Goal: Task Accomplishment & Management: Use online tool/utility

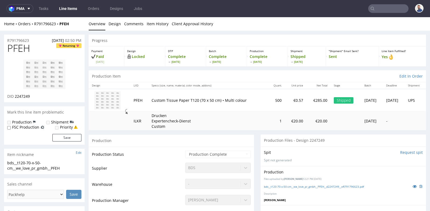
click at [384, 8] on input "text" at bounding box center [388, 8] width 40 height 9
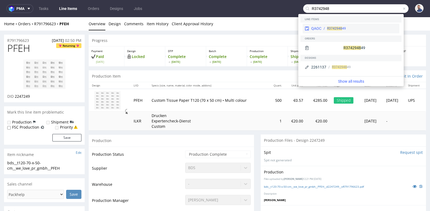
type input "R3742948"
click at [356, 27] on div "R3742948 49" at bounding box center [360, 28] width 76 height 5
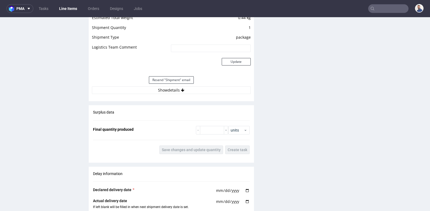
scroll to position [562, 0]
click at [167, 91] on button "Show details" at bounding box center [171, 90] width 159 height 8
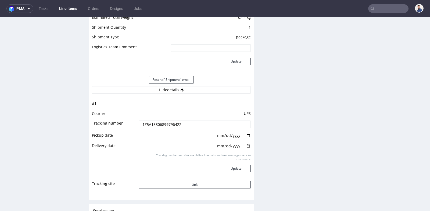
click at [172, 123] on input "1Z5A15806899796422" at bounding box center [195, 125] width 112 height 8
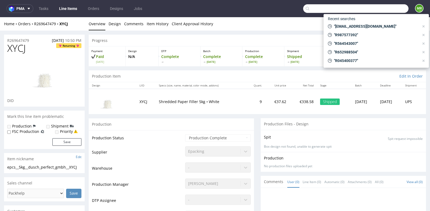
click at [378, 11] on input "text" at bounding box center [355, 8] width 105 height 9
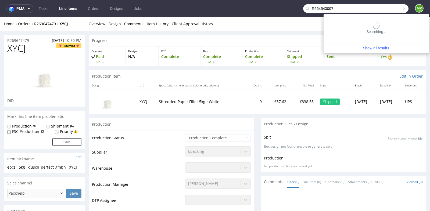
type input "R564543007"
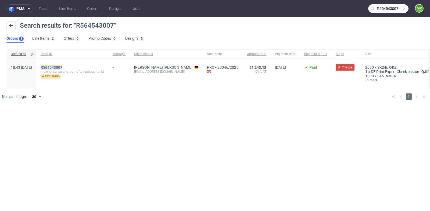
click at [62, 65] on mark "R564543007" at bounding box center [52, 67] width 22 height 4
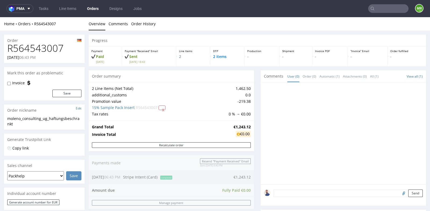
click at [253, 102] on div "Progress Payment Paid [DATE] Payment “Received” Email Sent [DATE] 18:43 Line It…" at bounding box center [258, 209] width 338 height 349
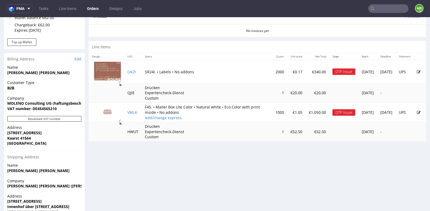
scroll to position [239, 0]
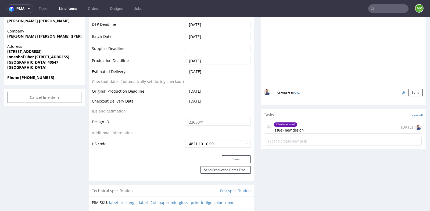
scroll to position [251, 0]
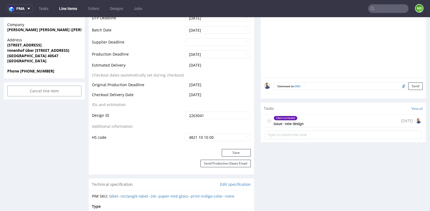
click at [311, 122] on div "Client contacted issue - new design [DATE]" at bounding box center [343, 121] width 157 height 13
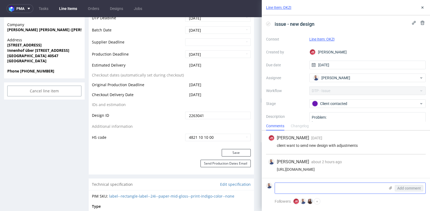
click at [315, 184] on textarea at bounding box center [330, 188] width 110 height 11
type textarea "[PERSON_NAME] wysłał design"
click at [391, 189] on icon at bounding box center [391, 188] width 4 height 4
click at [0, 0] on input "file" at bounding box center [0, 0] width 0 height 0
click at [391, 186] on icon at bounding box center [391, 188] width 4 height 4
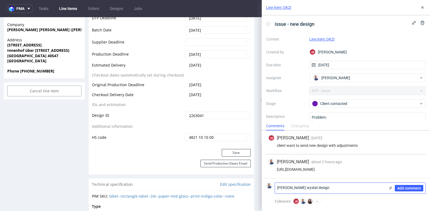
click at [0, 0] on input "file" at bounding box center [0, 0] width 0 height 0
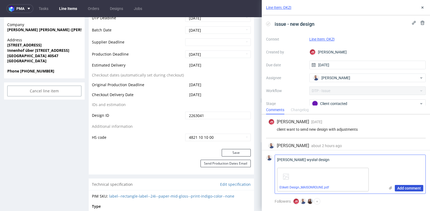
click at [417, 187] on span "Add comment" at bounding box center [410, 189] width 24 height 4
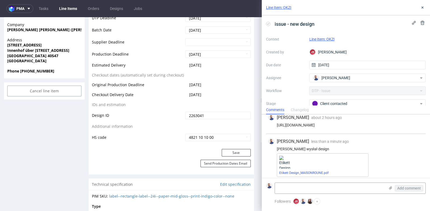
scroll to position [30, 0]
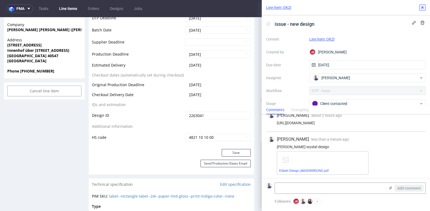
click at [423, 8] on use at bounding box center [423, 7] width 2 height 2
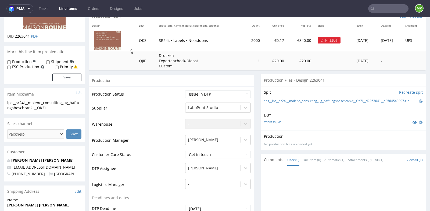
scroll to position [60, 0]
click at [244, 93] on select "Waiting for Artwork Waiting for Diecut Waiting for Mockup Waiting for DTP Waiti…" at bounding box center [218, 95] width 66 height 8
select select "back_for_dtp"
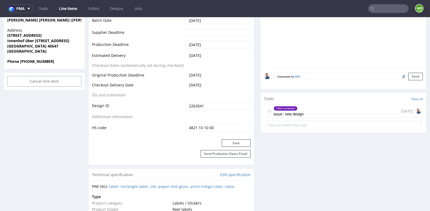
scroll to position [263, 0]
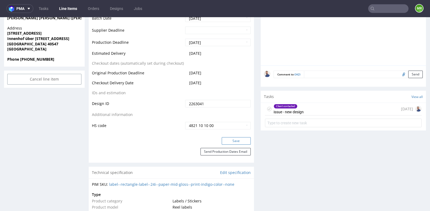
click at [240, 141] on button "Save" at bounding box center [236, 141] width 29 height 8
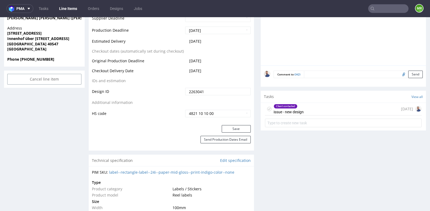
click at [374, 8] on input "text" at bounding box center [388, 8] width 40 height 9
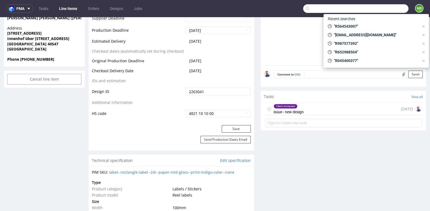
paste input "358619277)"
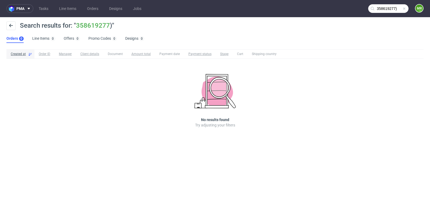
click at [395, 7] on input "358619277)" at bounding box center [388, 8] width 40 height 9
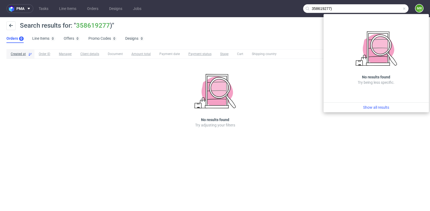
click at [380, 7] on input "358619277)" at bounding box center [355, 8] width 105 height 9
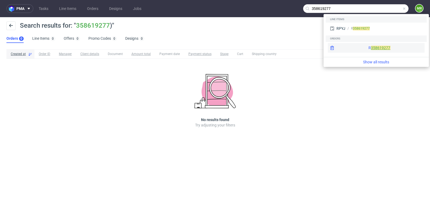
type input "358619277"
click at [371, 48] on link "358619277" at bounding box center [380, 48] width 19 height 4
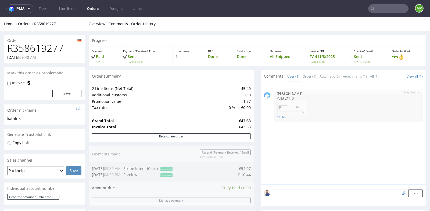
click at [256, 77] on div "Progress Payment Paid [DATE] Payment “Received” Email Sent [DATE] 09:41 Line It…" at bounding box center [258, 198] width 338 height 326
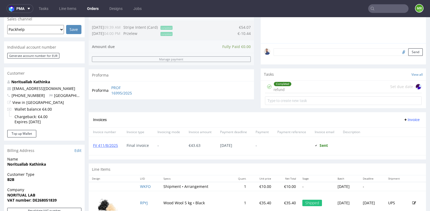
scroll to position [143, 0]
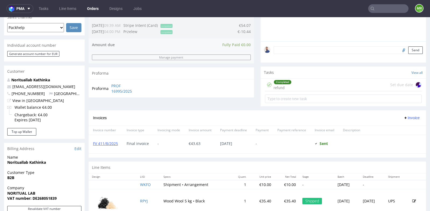
click at [292, 86] on div "Completed refund Set due date" at bounding box center [343, 85] width 157 height 13
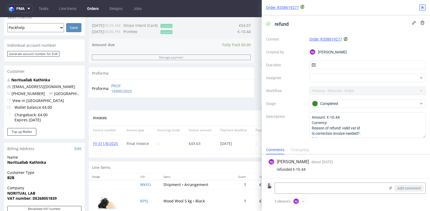
click at [422, 7] on use at bounding box center [423, 7] width 2 height 2
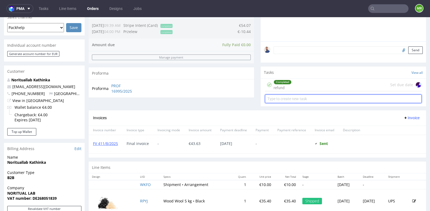
click at [323, 98] on input "text" at bounding box center [343, 99] width 157 height 9
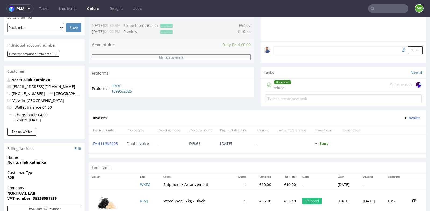
click at [321, 112] on div "Invoices Invoice" at bounding box center [258, 118] width 338 height 15
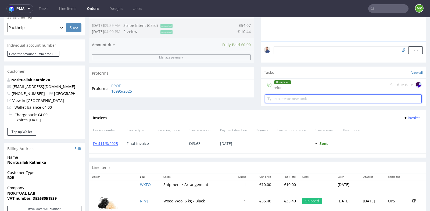
click at [325, 101] on input "text" at bounding box center [343, 99] width 157 height 9
type input "refund"
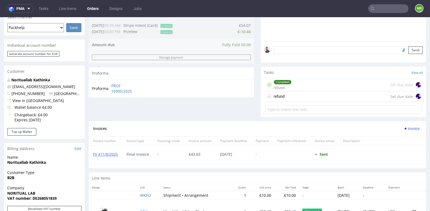
click at [314, 94] on div "refund Set due date" at bounding box center [343, 96] width 157 height 11
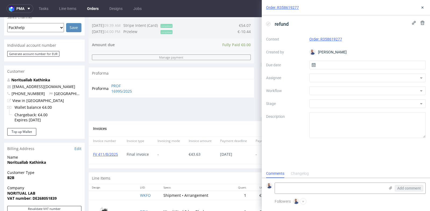
scroll to position [4, 0]
click at [342, 65] on input "text" at bounding box center [368, 65] width 117 height 9
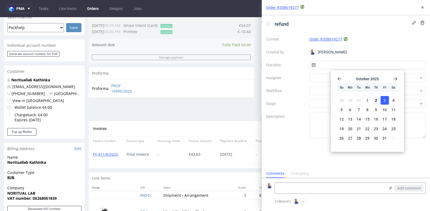
click at [385, 99] on span "3" at bounding box center [385, 100] width 2 height 5
type input "[DATE]"
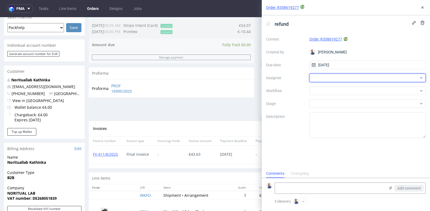
click at [398, 77] on div at bounding box center [368, 78] width 117 height 9
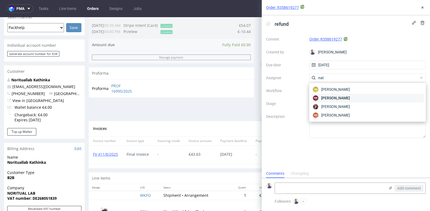
type input "nat"
click at [383, 97] on div "NK [PERSON_NAME]" at bounding box center [368, 98] width 112 height 9
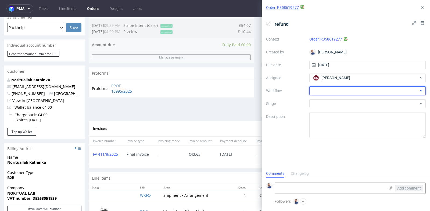
click at [388, 91] on div at bounding box center [368, 91] width 117 height 9
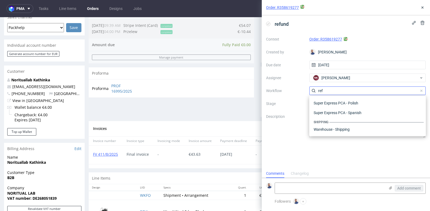
scroll to position [29, 0]
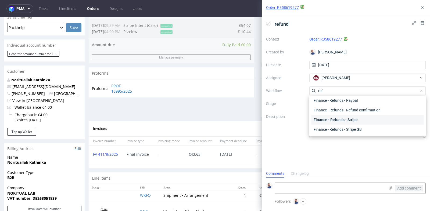
type input "ref"
click at [376, 115] on div "Finance - Refunds - Stripe" at bounding box center [368, 120] width 112 height 10
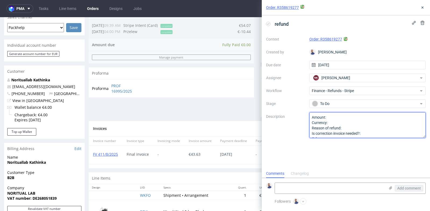
click at [376, 115] on textarea "Amount: Currency: Reason of refund: Is correction invoice needed?: Other:" at bounding box center [368, 125] width 117 height 26
click at [372, 126] on textarea "Amount: Currency: Reason of refund: Is correction invoice needed?: Other:" at bounding box center [368, 125] width 117 height 26
click at [366, 123] on textarea "Amount: Currency: Reason of refund: Is correction invoice needed?: Other:" at bounding box center [368, 125] width 117 height 26
click at [366, 127] on textarea "Amount: Currency: Reason of refund: Is correction invoice needed?: Other:" at bounding box center [368, 125] width 117 height 26
click at [367, 132] on textarea "Amount: Currency: Reason of refund: Is correction invoice needed?: Other:" at bounding box center [368, 125] width 117 height 26
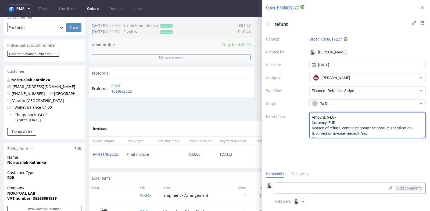
scroll to position [3, 0]
type textarea "Amount: 54.07 Currency: EUR Reason of refund: complaint about the product speci…"
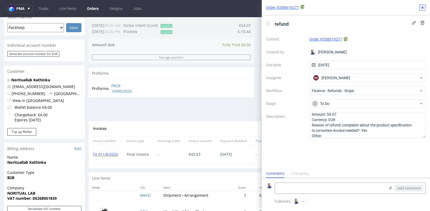
click at [422, 6] on icon at bounding box center [423, 7] width 4 height 4
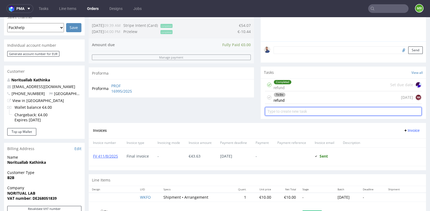
click at [374, 110] on input "text" at bounding box center [343, 111] width 157 height 9
type input "correction invoice"
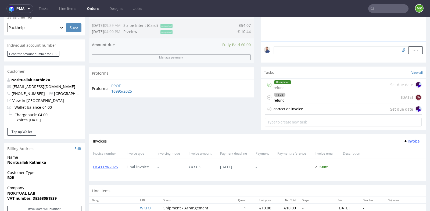
click at [366, 108] on div "correction invoice Set due date" at bounding box center [343, 109] width 157 height 11
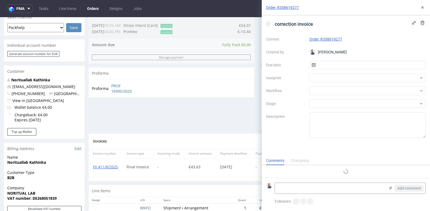
scroll to position [4, 0]
click at [360, 63] on input "text" at bounding box center [368, 65] width 117 height 9
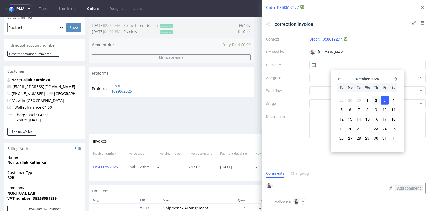
click at [386, 100] on span "3" at bounding box center [385, 100] width 2 height 5
type input "[DATE]"
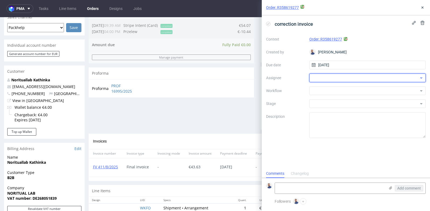
click at [396, 79] on div at bounding box center [368, 78] width 117 height 9
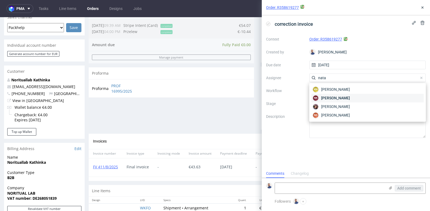
type input "nata"
click at [377, 98] on div "NK [PERSON_NAME]" at bounding box center [368, 98] width 112 height 9
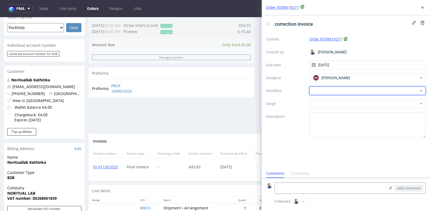
click at [382, 91] on div at bounding box center [368, 91] width 117 height 9
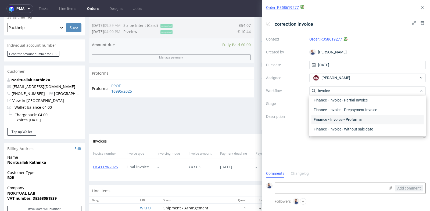
scroll to position [38, 0]
type input "i"
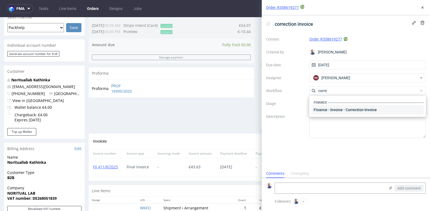
type input "corre"
click at [372, 109] on div "Finance - Invoice - Correction Invoice" at bounding box center [368, 110] width 112 height 10
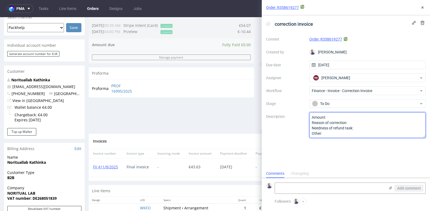
click at [372, 115] on textarea "Amount: Reason of correction: Needness of refund task: Other:" at bounding box center [368, 125] width 117 height 26
click at [375, 123] on textarea "Amount: Reason of correction: Needness of refund task: Other:" at bounding box center [368, 125] width 117 height 26
click at [376, 128] on textarea "Amount: Reason of correction: Needness of refund task: Other:" at bounding box center [368, 125] width 117 height 26
click at [375, 117] on textarea "Amount: Reason of correction: Needness of refund task: Other:" at bounding box center [368, 125] width 117 height 26
type textarea "Amount: 43.63 EUR Reason of correction: Refund Needness of refund task: Yes Oth…"
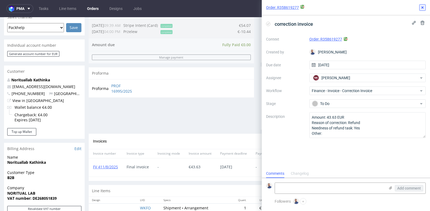
click at [422, 6] on icon at bounding box center [423, 7] width 4 height 4
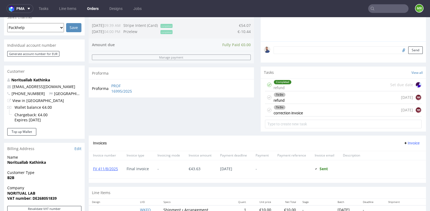
click at [279, 143] on div "Invoices Invoice" at bounding box center [257, 143] width 329 height 7
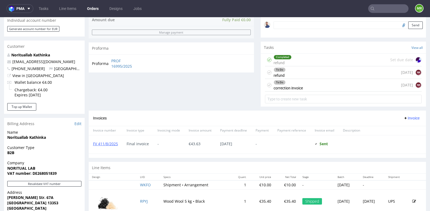
scroll to position [167, 0]
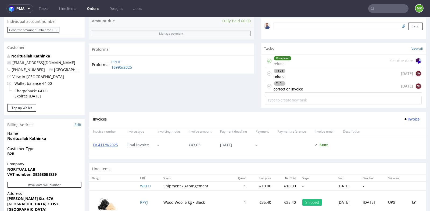
click at [303, 71] on div "To Do refund [DATE] NK" at bounding box center [343, 74] width 157 height 13
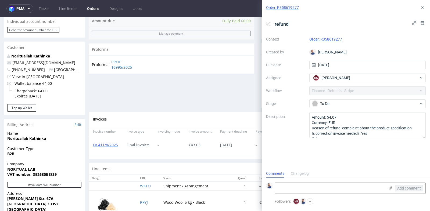
scroll to position [4, 0]
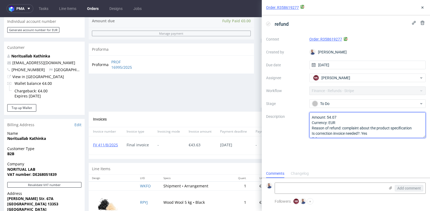
click at [340, 118] on textarea "Amount: 54.07 Currency: EUR Reason of refund: complaint about the product speci…" at bounding box center [368, 125] width 117 height 26
type textarea "Amount: 35.4 Currency: EUR Reason of refund: complaint about the product specif…"
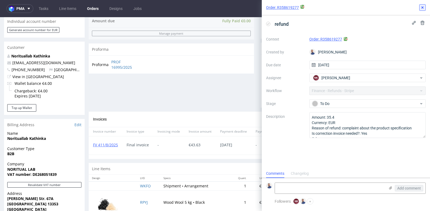
click at [424, 7] on icon at bounding box center [423, 7] width 4 height 4
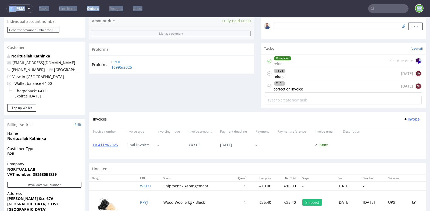
click at [424, 7] on nav "pma Tasks Line Items Orders Designs Jobs MR" at bounding box center [215, 8] width 430 height 17
